Goal: Use online tool/utility: Utilize a website feature to perform a specific function

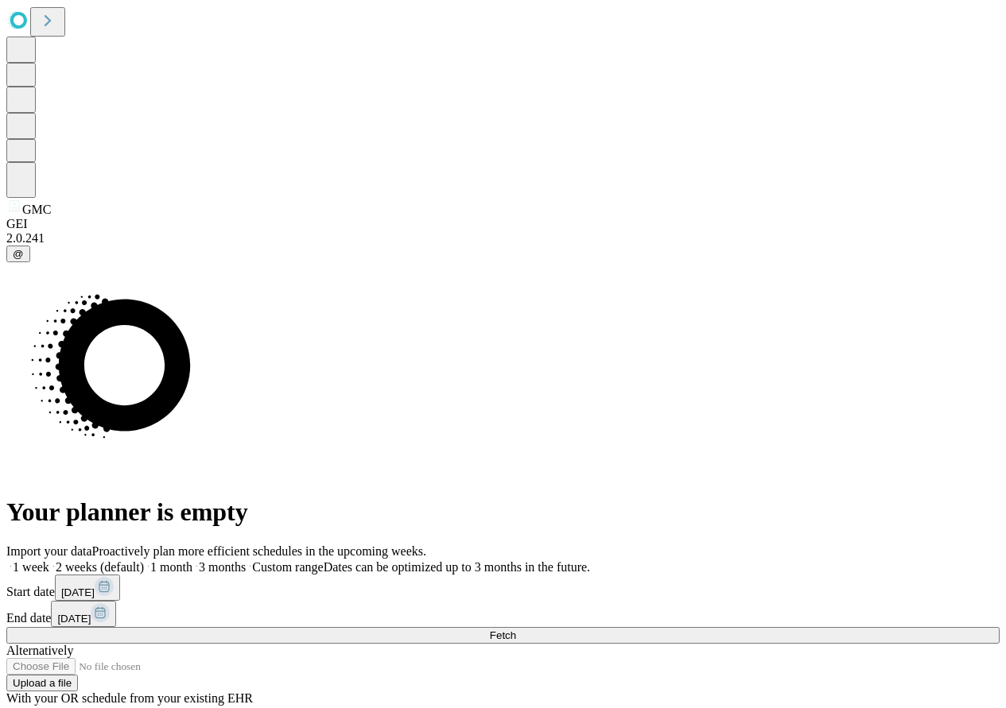
click at [246, 561] on span "3 months" at bounding box center [222, 568] width 47 height 14
click at [788, 627] on button "Fetch" at bounding box center [502, 635] width 993 height 17
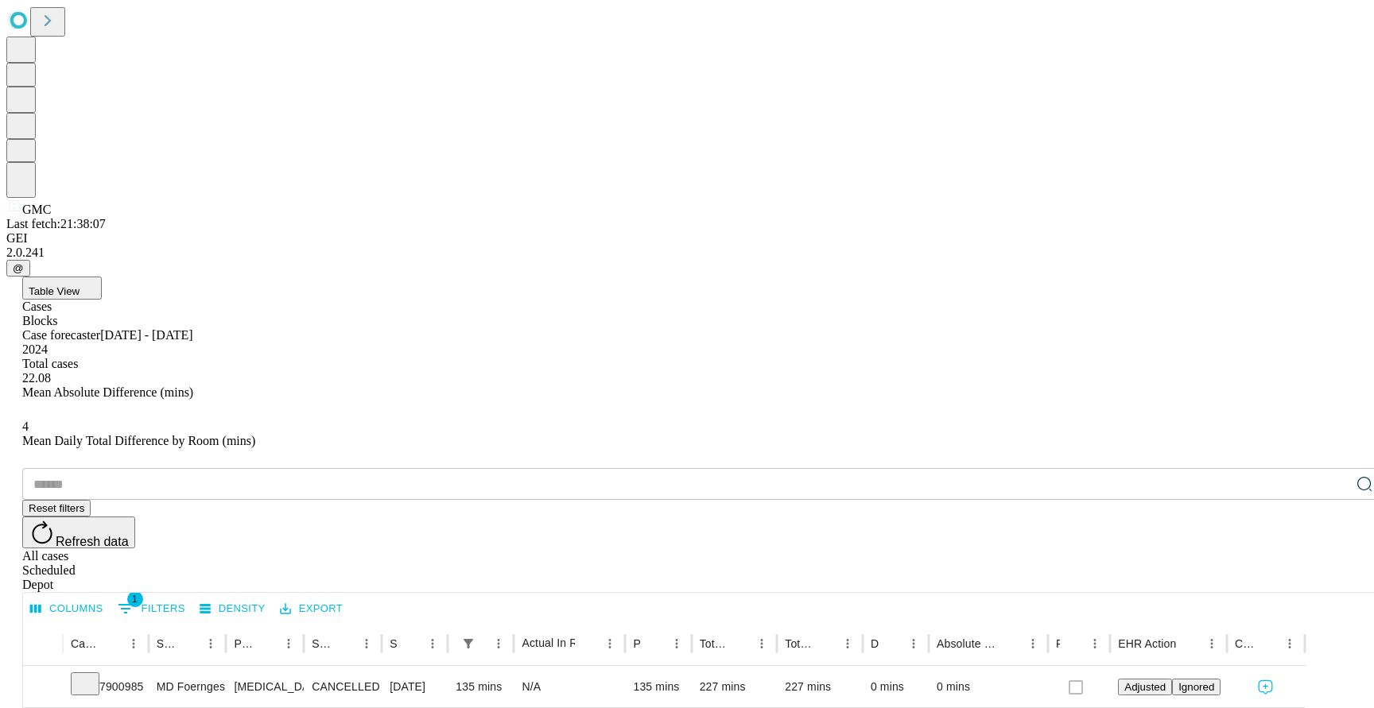
click at [1330, 578] on div "Depot" at bounding box center [702, 585] width 1361 height 14
click at [1278, 564] on div "Scheduled" at bounding box center [702, 571] width 1361 height 14
click at [1277, 564] on div "Scheduled" at bounding box center [702, 571] width 1361 height 14
